Goal: Task Accomplishment & Management: Complete application form

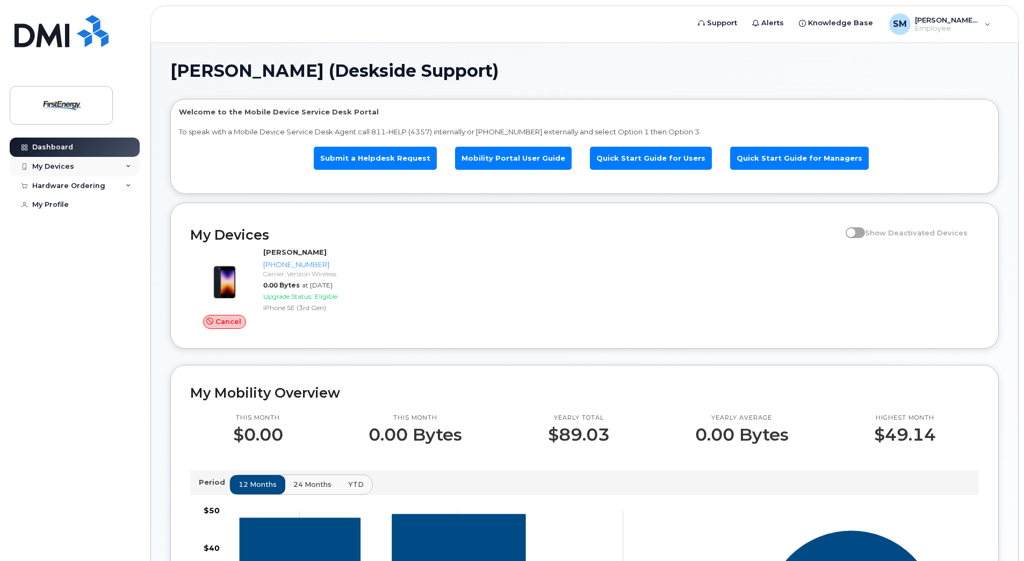
click at [73, 168] on div "My Devices" at bounding box center [75, 166] width 130 height 19
click at [84, 248] on div "Hardware Ordering" at bounding box center [68, 244] width 73 height 9
click at [72, 269] on div "New Order" at bounding box center [57, 264] width 41 height 10
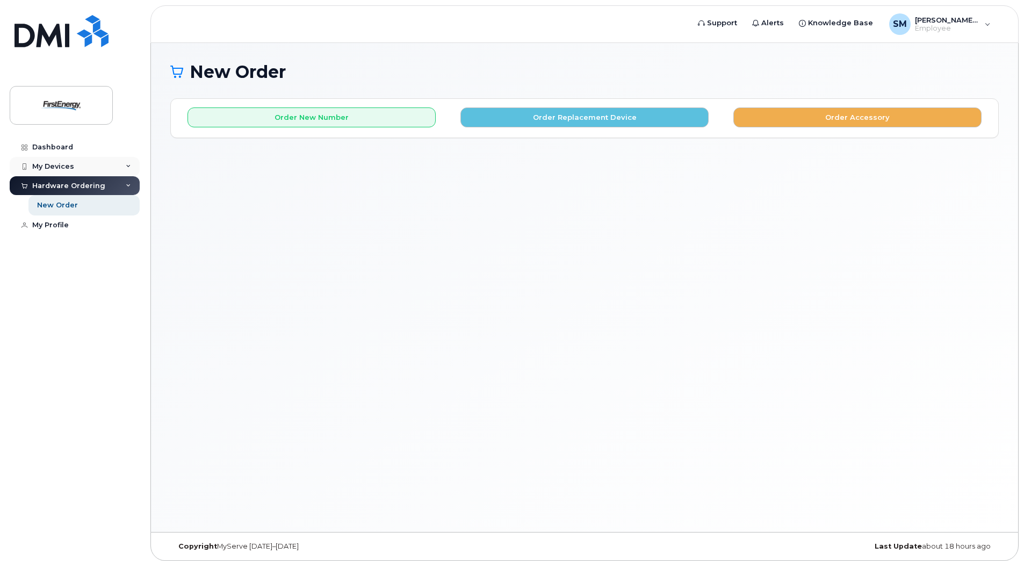
click at [59, 162] on div "My Devices" at bounding box center [53, 166] width 42 height 9
